Goal: Task Accomplishment & Management: Use online tool/utility

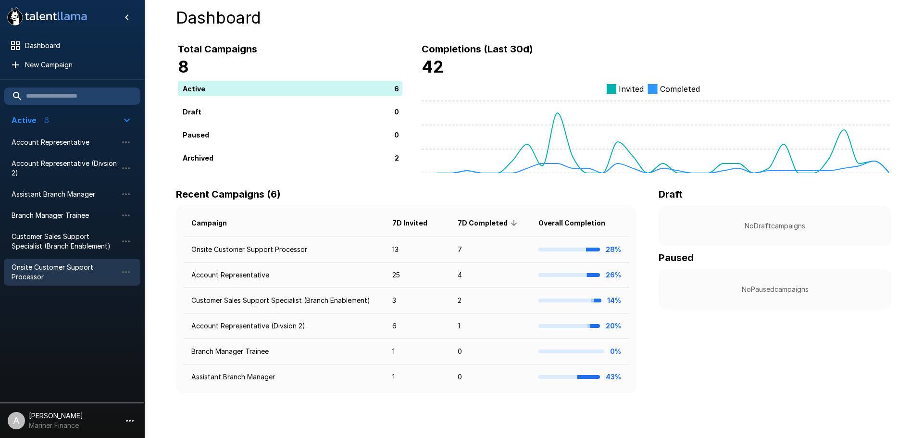
click at [55, 268] on span "Onsite Customer Support Processor" at bounding box center [65, 271] width 106 height 19
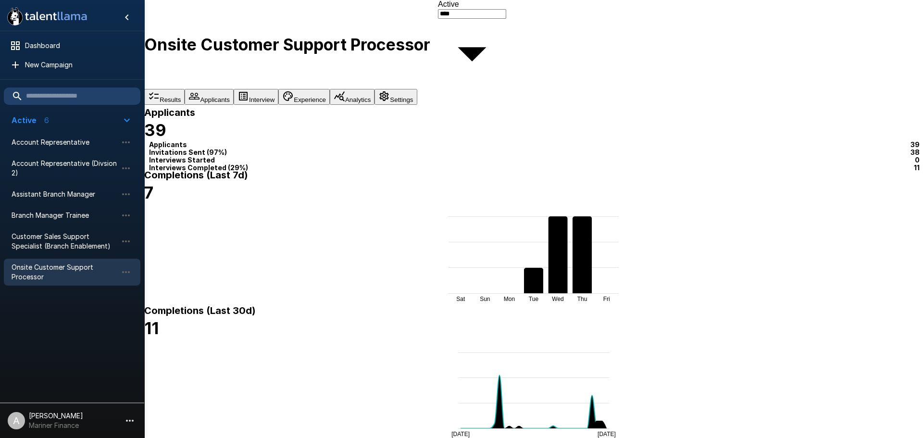
click at [627, 437] on div at bounding box center [461, 438] width 923 height 0
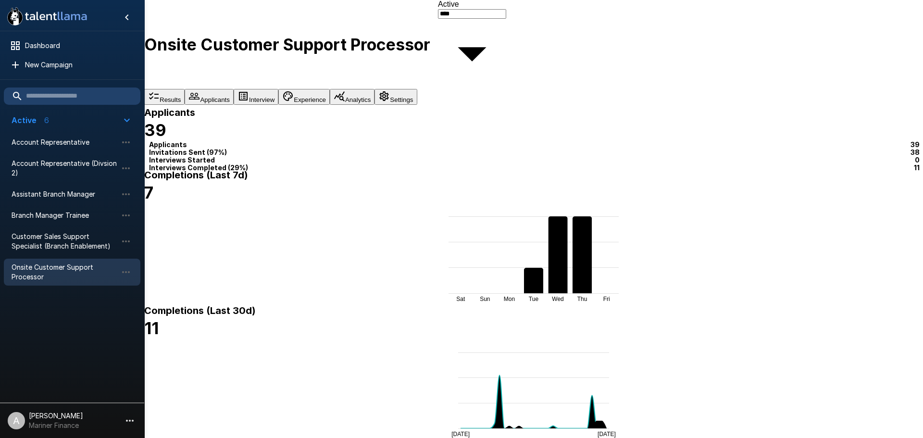
click at [607, 437] on div at bounding box center [461, 438] width 923 height 0
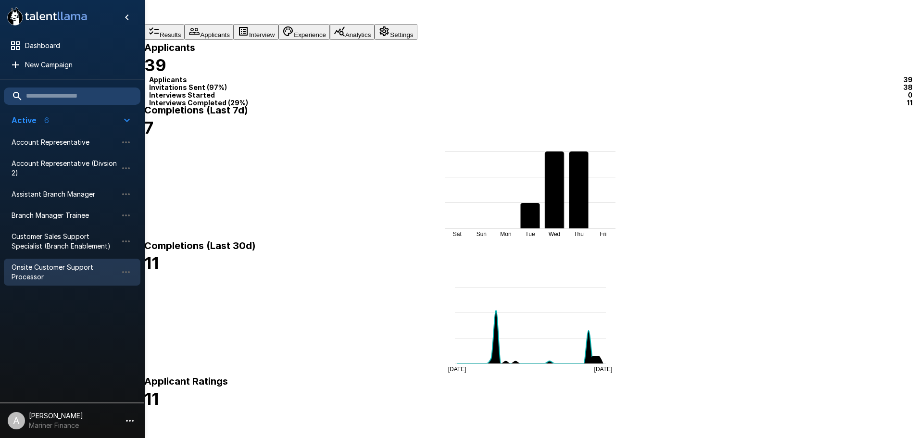
scroll to position [55, 0]
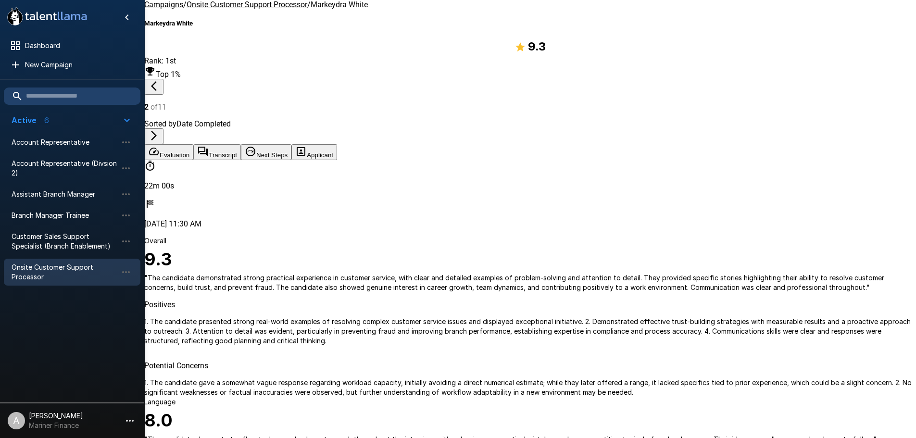
click at [241, 144] on button "Transcript" at bounding box center [217, 152] width 48 height 16
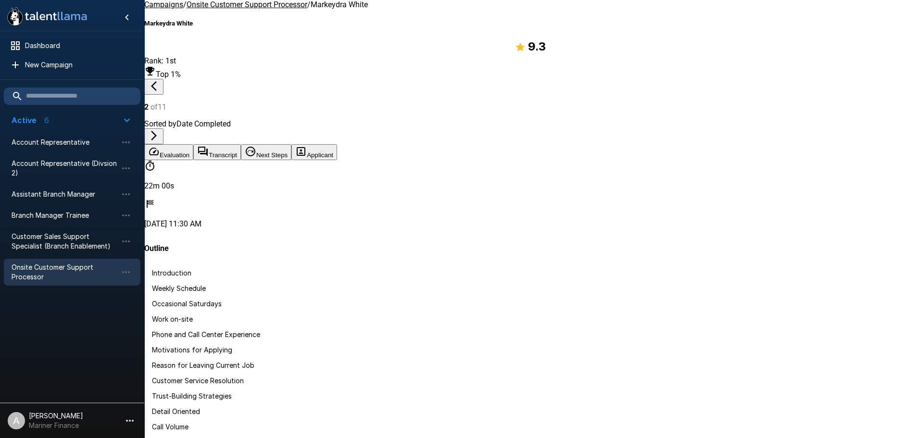
scroll to position [1202, 0]
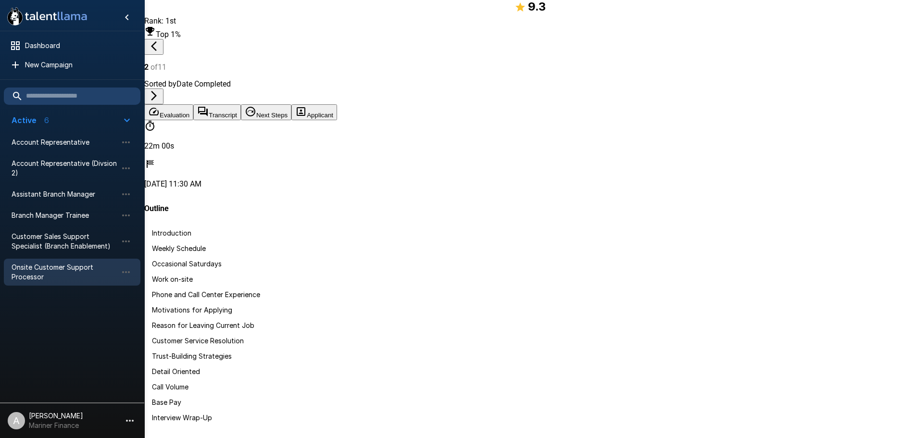
scroll to position [2228, 0]
click at [77, 263] on span "Onsite Customer Support Processor" at bounding box center [65, 271] width 106 height 19
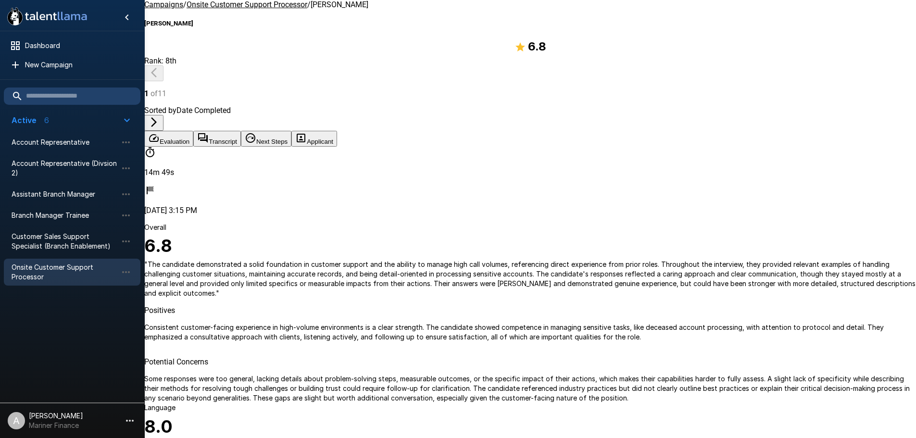
click at [241, 131] on button "Transcript" at bounding box center [217, 139] width 48 height 16
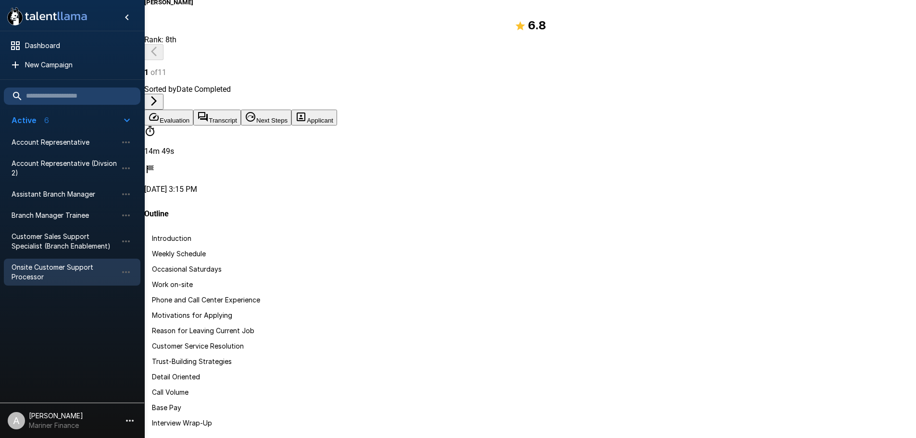
scroll to position [40, 0]
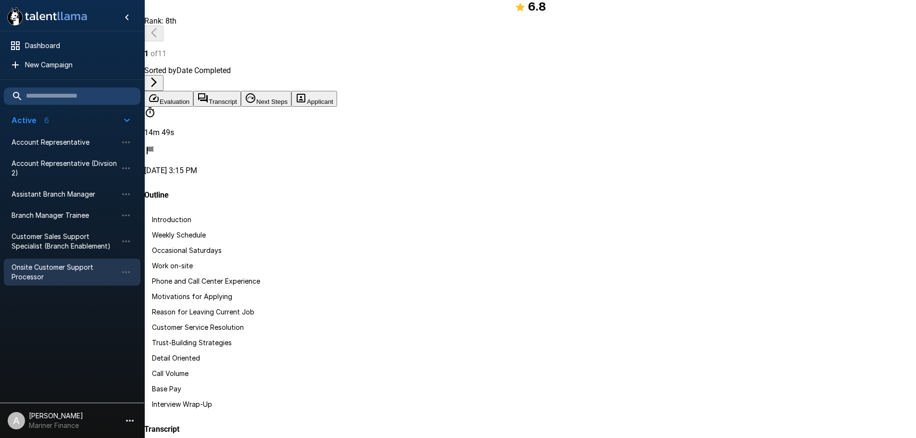
scroll to position [529, 0]
click at [187, 91] on button "Evaluation" at bounding box center [168, 99] width 49 height 16
